Goal: Information Seeking & Learning: Check status

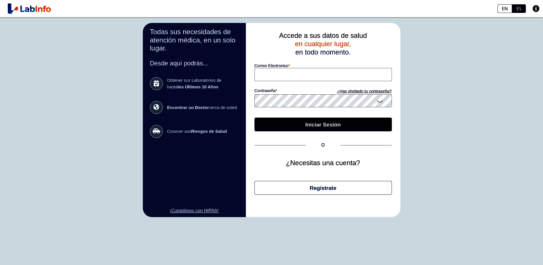
click at [277, 76] on input "Correo Electronico" at bounding box center [323, 74] width 137 height 13
type input "[EMAIL_ADDRESS][DOMAIN_NAME]"
click at [380, 103] on icon at bounding box center [380, 100] width 7 height 11
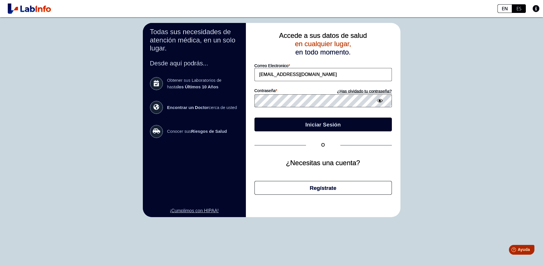
click at [296, 121] on button "Iniciar Sesión" at bounding box center [323, 124] width 137 height 14
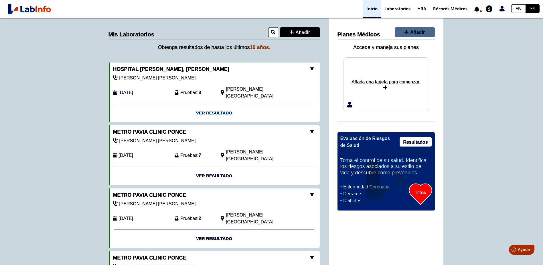
click at [210, 105] on link "Ver Resultado" at bounding box center [214, 113] width 211 height 18
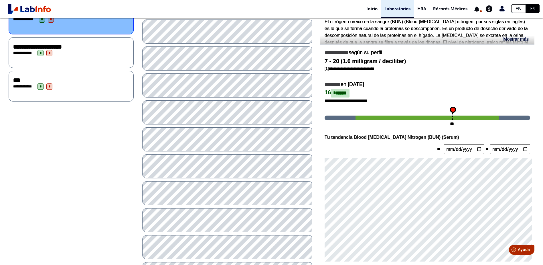
scroll to position [115, 0]
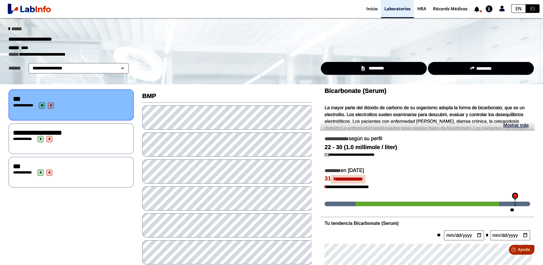
click at [62, 134] on span "**********" at bounding box center [37, 132] width 49 height 6
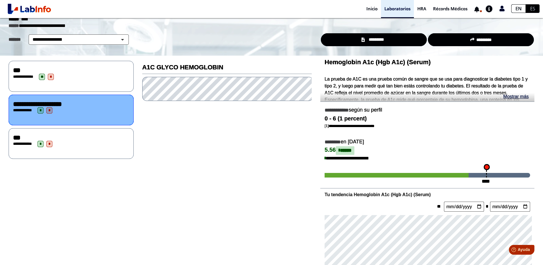
scroll to position [57, 0]
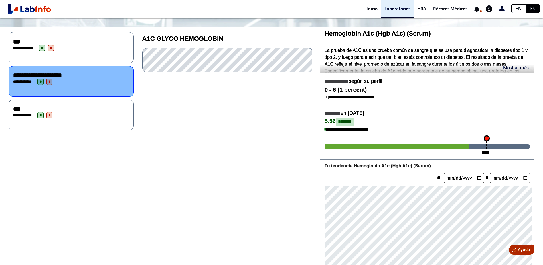
click at [102, 110] on div "***" at bounding box center [71, 108] width 116 height 7
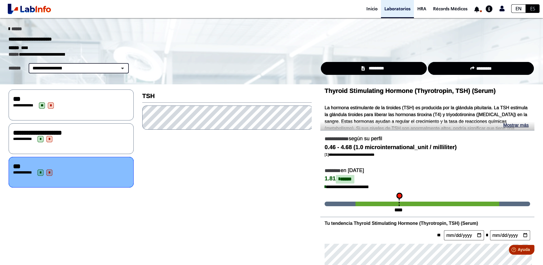
click at [119, 67] on select "**********" at bounding box center [78, 68] width 97 height 7
click at [371, 7] on link "Inicio" at bounding box center [372, 9] width 18 height 18
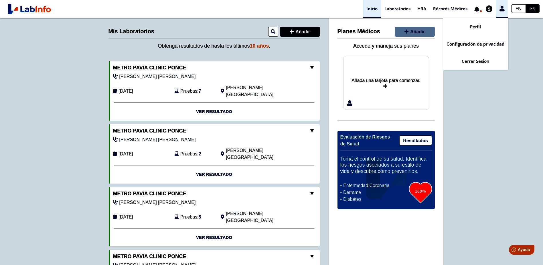
click at [502, 9] on icon at bounding box center [502, 8] width 5 height 4
click at [475, 62] on link "Cerrar Sesión" at bounding box center [475, 60] width 65 height 17
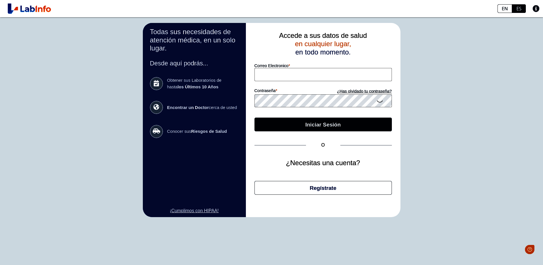
click at [276, 76] on input "Correo Electronico" at bounding box center [323, 74] width 137 height 13
type input "[EMAIL_ADDRESS][DOMAIN_NAME]"
click at [380, 103] on icon at bounding box center [380, 100] width 7 height 11
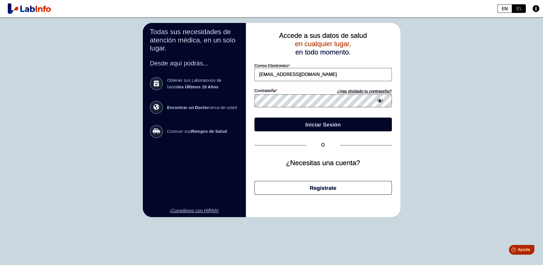
click at [315, 125] on button "Iniciar Sesión" at bounding box center [323, 124] width 137 height 14
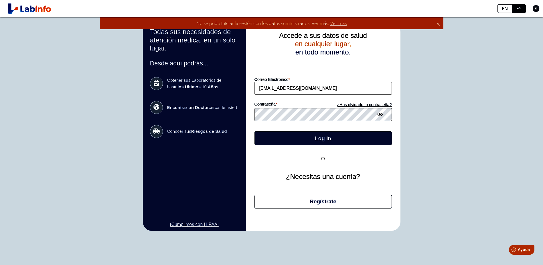
click at [302, 137] on button "Log In" at bounding box center [323, 138] width 137 height 14
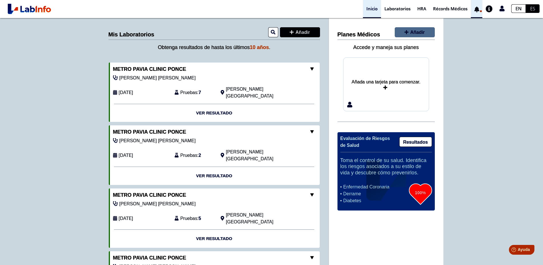
click at [479, 9] on link at bounding box center [477, 9] width 12 height 4
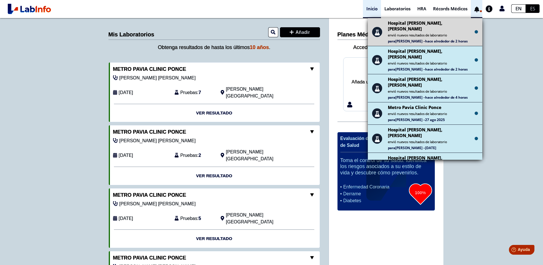
click at [426, 39] on span "hace alrededor de 2 horas" at bounding box center [446, 41] width 43 height 5
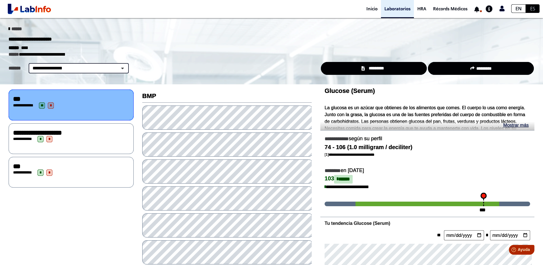
click at [116, 68] on select "**********" at bounding box center [78, 68] width 97 height 7
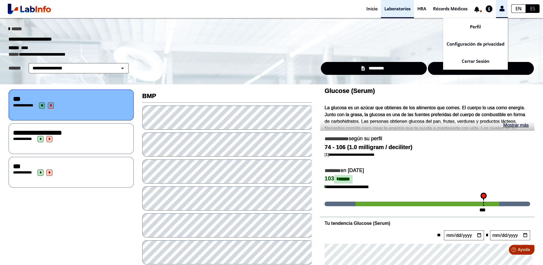
click at [503, 7] on icon at bounding box center [502, 8] width 5 height 4
click at [479, 60] on link "Cerrar Sesión" at bounding box center [475, 60] width 65 height 17
